Goal: Information Seeking & Learning: Learn about a topic

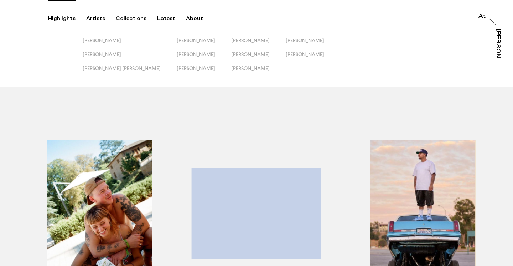
click at [68, 19] on div "Highlights" at bounding box center [61, 18] width 27 height 6
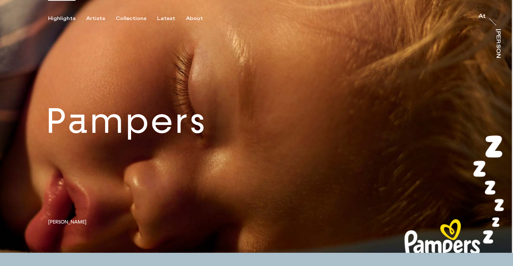
click at [70, 224] on link at bounding box center [256, 126] width 513 height 252
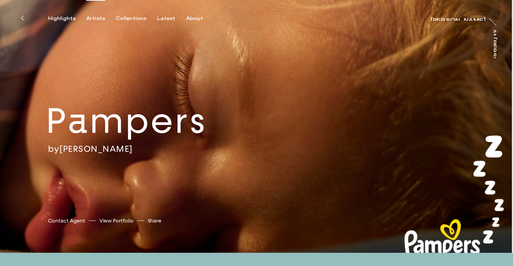
click at [89, 18] on div "Artists" at bounding box center [95, 18] width 19 height 6
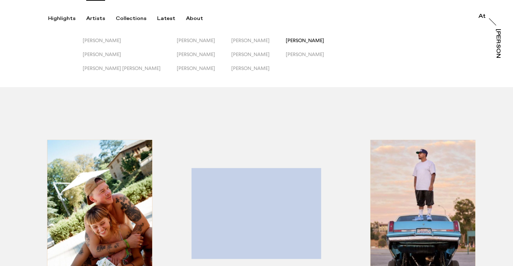
click at [286, 40] on span "[PERSON_NAME]" at bounding box center [305, 40] width 38 height 6
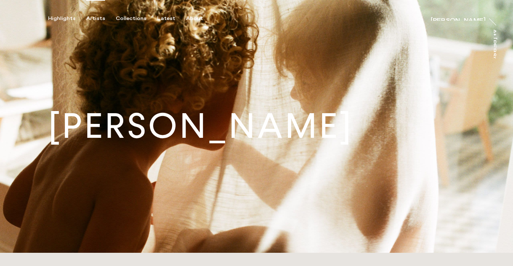
click at [91, 17] on div "Artists" at bounding box center [95, 18] width 19 height 6
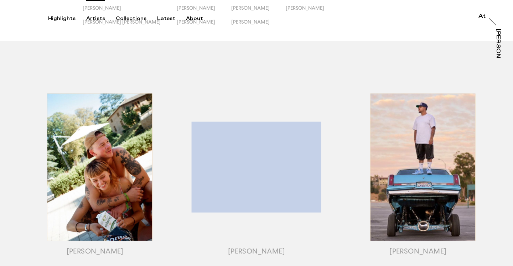
scroll to position [75, 0]
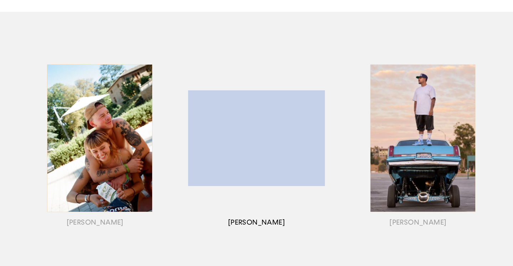
click at [270, 114] on div "button" at bounding box center [256, 147] width 161 height 222
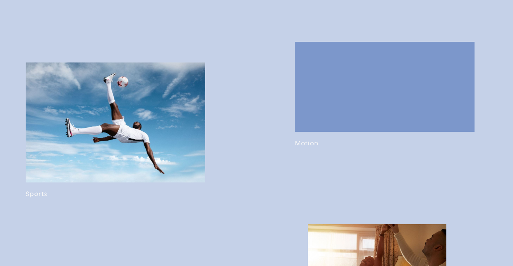
scroll to position [415, 0]
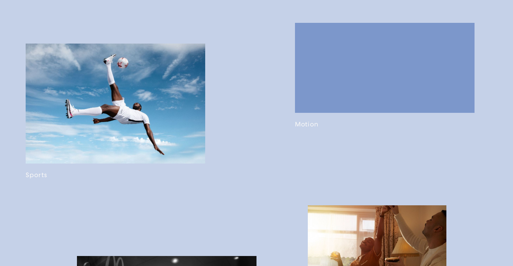
click at [171, 102] on link at bounding box center [116, 110] width 180 height 135
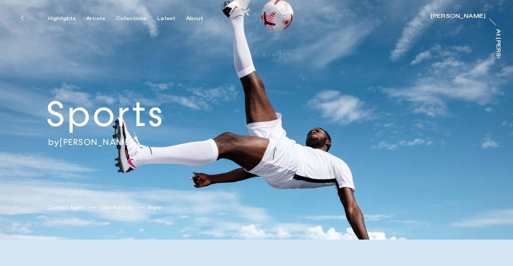
click at [117, 208] on link "View Portfolio" at bounding box center [116, 207] width 34 height 7
